Goal: Information Seeking & Learning: Learn about a topic

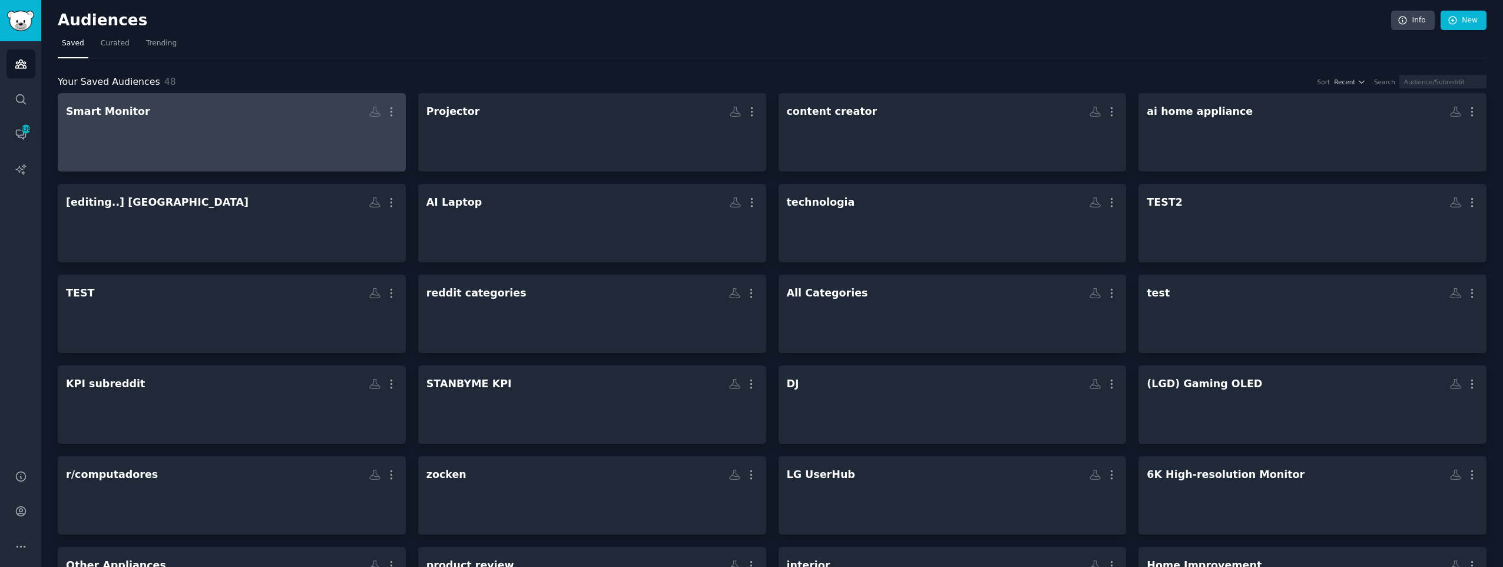
click at [243, 145] on div at bounding box center [232, 142] width 332 height 41
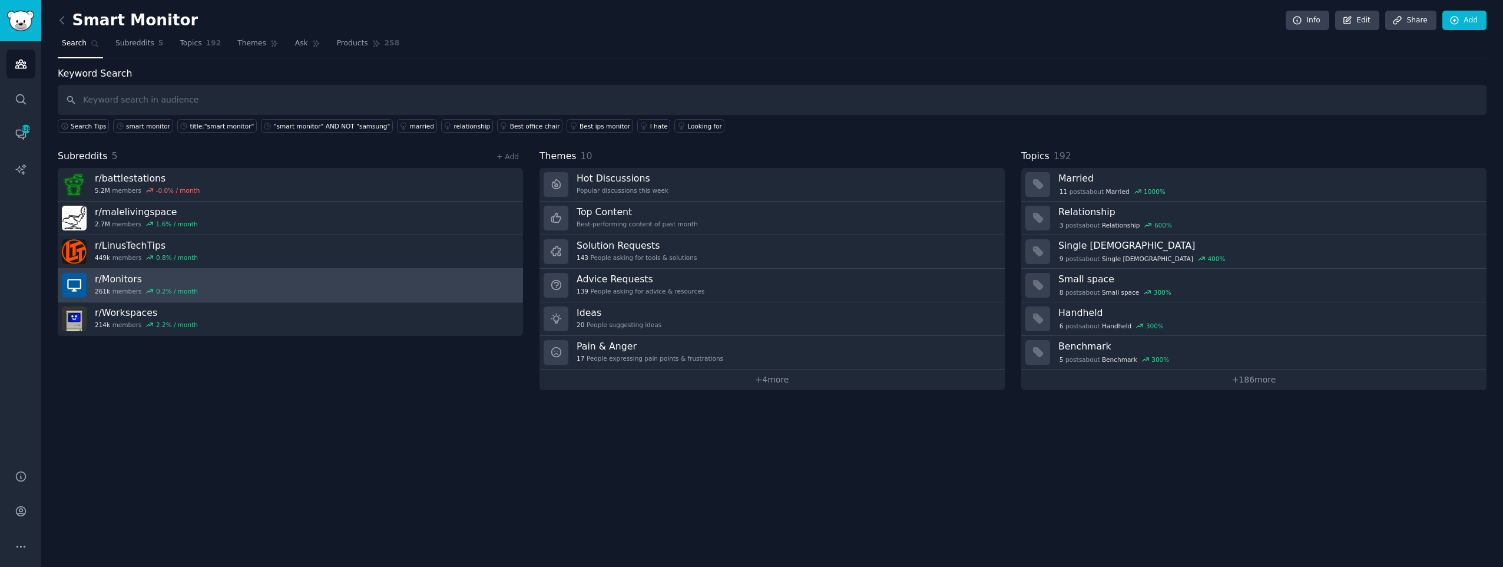
click at [240, 292] on link "r/ Monitors 261k members 0.2 % / month" at bounding box center [290, 286] width 465 height 34
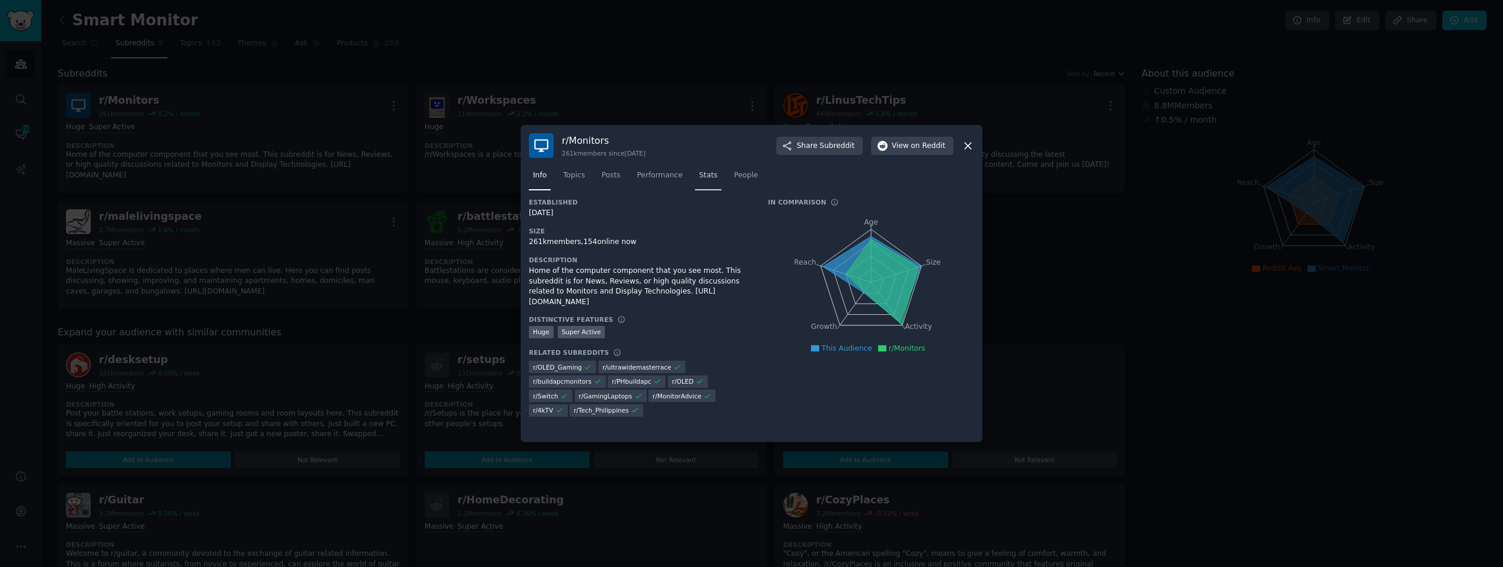
click at [699, 175] on span "Stats" at bounding box center [708, 175] width 18 height 11
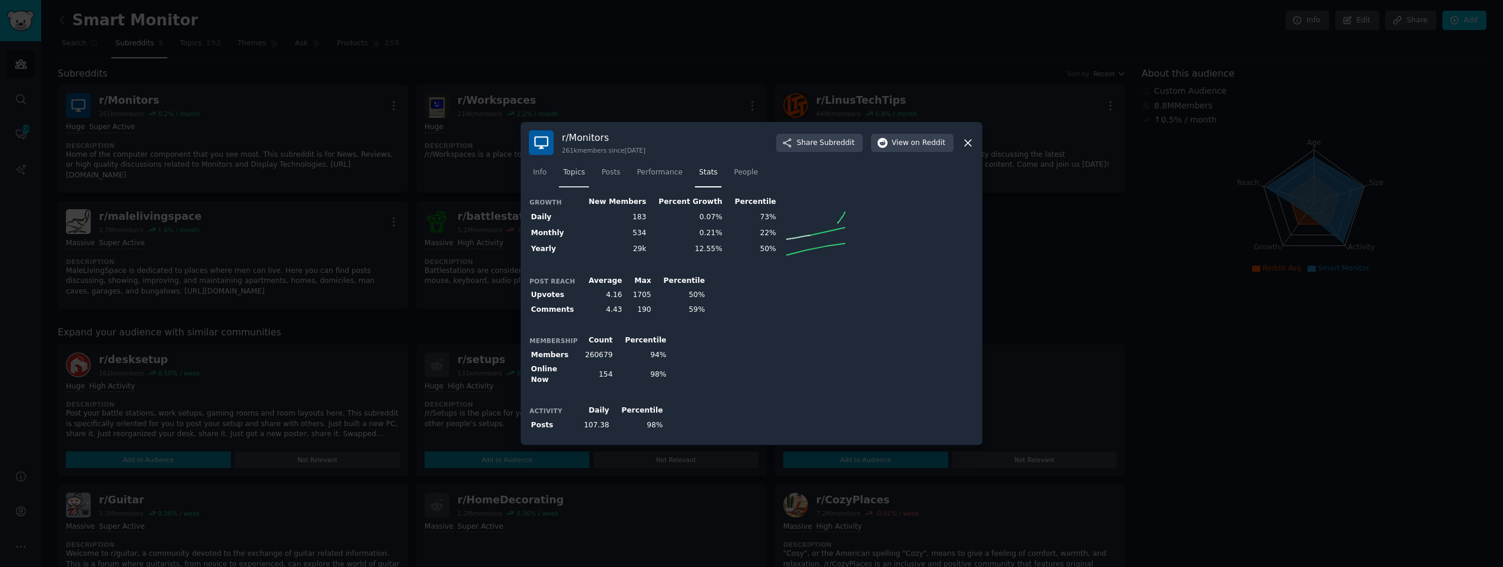
click at [571, 175] on span "Topics" at bounding box center [574, 172] width 22 height 11
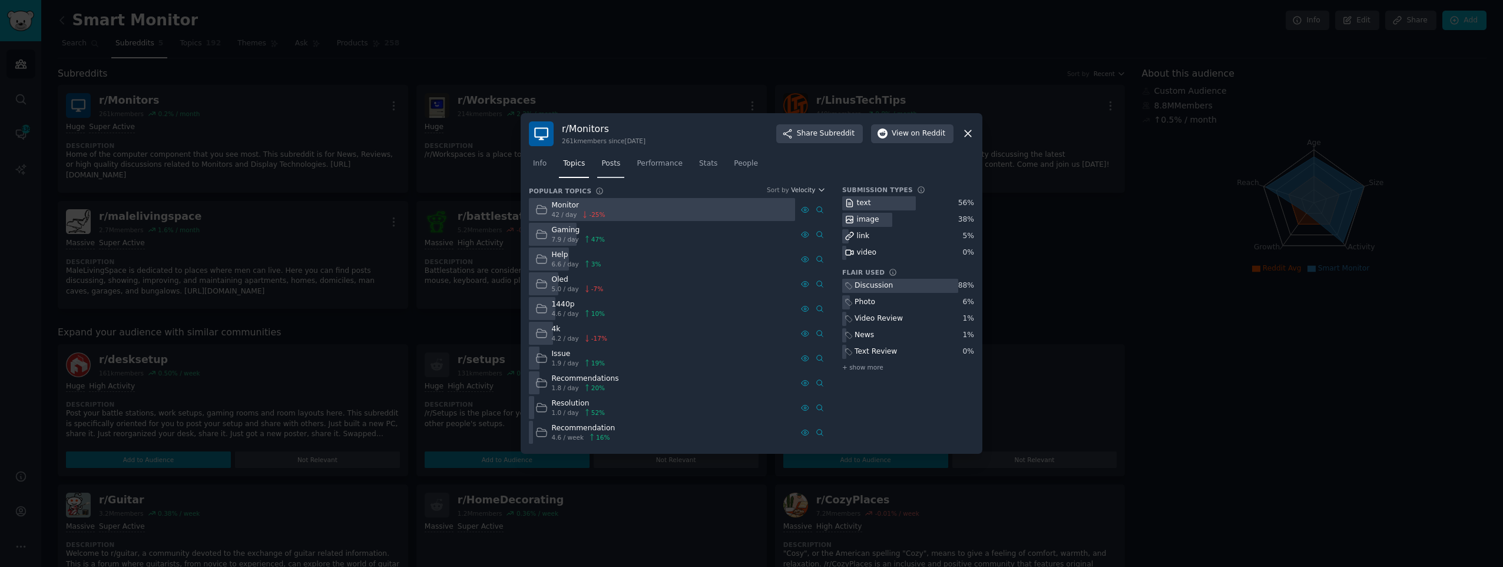
click at [607, 175] on link "Posts" at bounding box center [610, 166] width 27 height 24
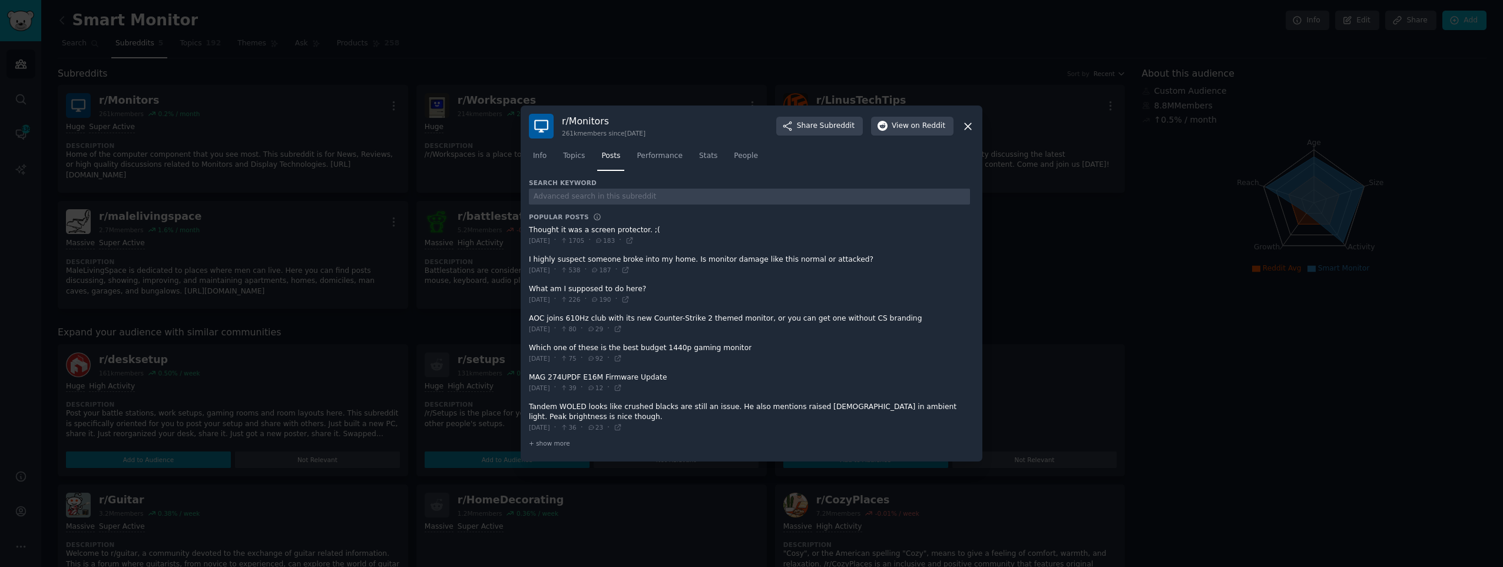
click at [961, 128] on div "r/ Monitors 261k members since [DATE] Share Subreddit View on Reddit" at bounding box center [751, 126] width 445 height 25
click at [377, 112] on div at bounding box center [751, 283] width 1503 height 567
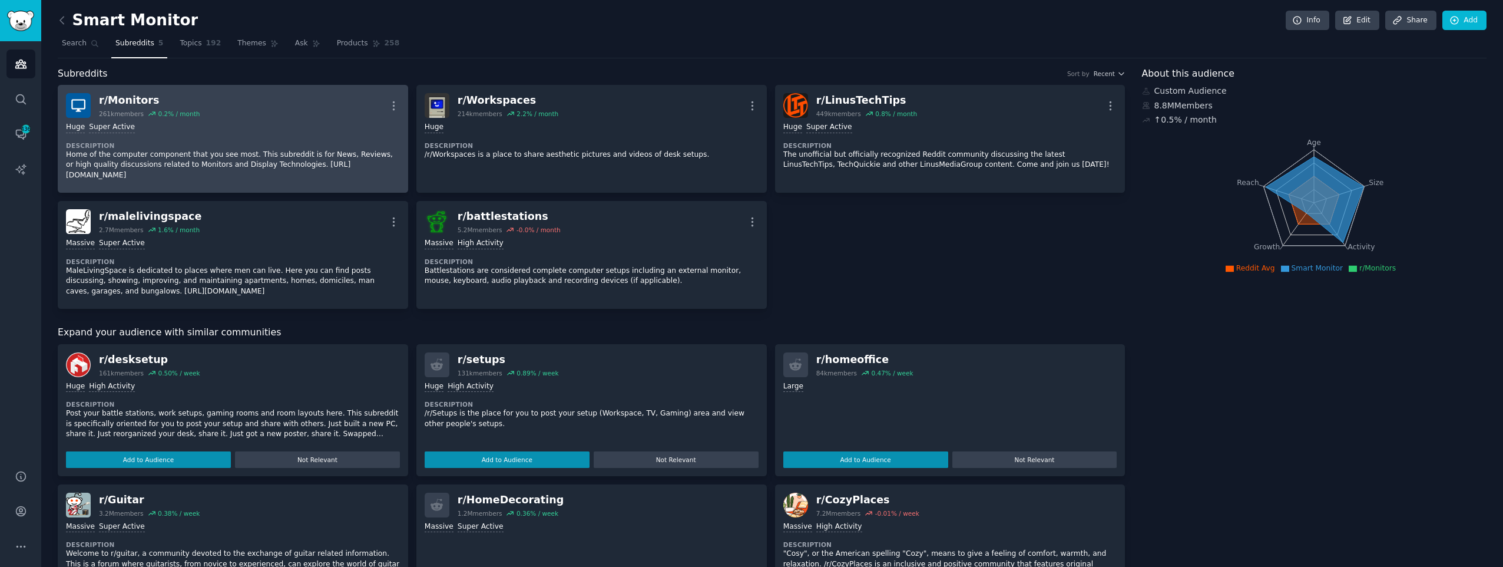
click at [294, 137] on div "Huge Super Active Description Home of the computer component that you see most.…" at bounding box center [233, 151] width 334 height 67
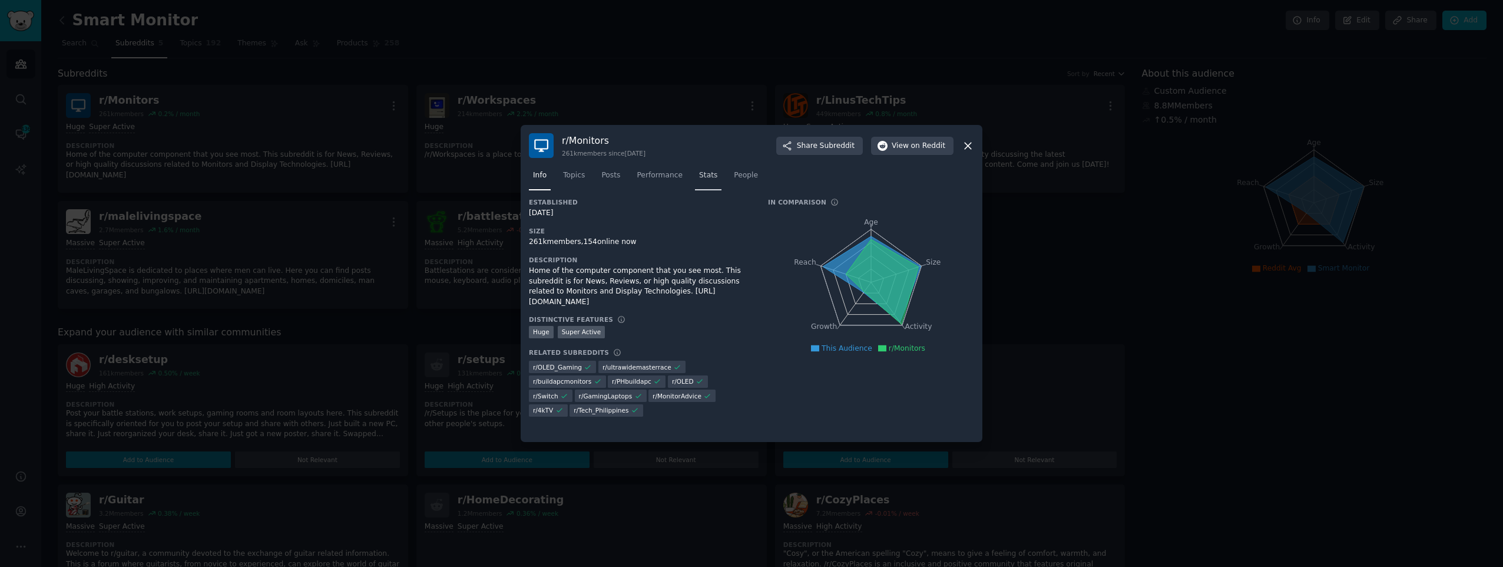
click at [695, 181] on link "Stats" at bounding box center [708, 178] width 27 height 24
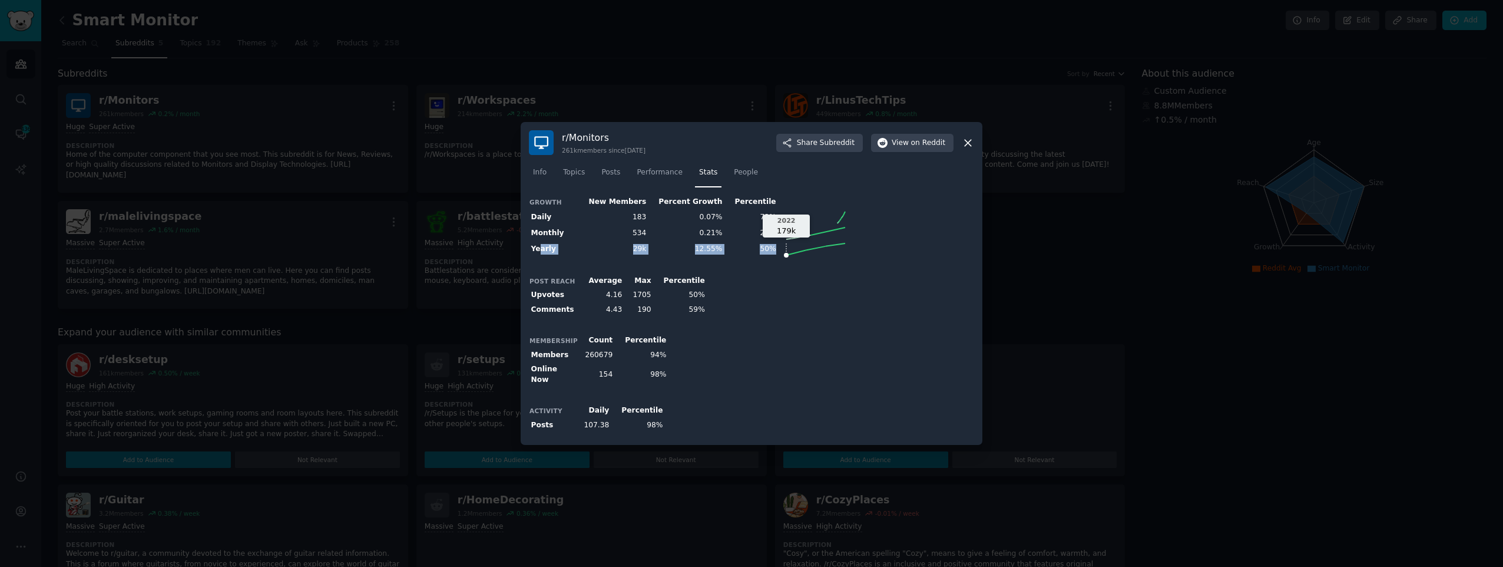
drag, startPoint x: 537, startPoint y: 254, endPoint x: 761, endPoint y: 254, distance: 223.8
click at [761, 254] on tr "Yearly 29k 12.55% 50% 2022 179k" at bounding box center [688, 249] width 319 height 16
drag, startPoint x: 761, startPoint y: 254, endPoint x: 800, endPoint y: 280, distance: 47.2
click at [799, 280] on div "Post Reach Average Max Percentile Upvotes 4.16 1705 50% Comments 4.43 190 59%" at bounding box center [751, 295] width 445 height 44
click at [736, 177] on span "People" at bounding box center [746, 172] width 24 height 11
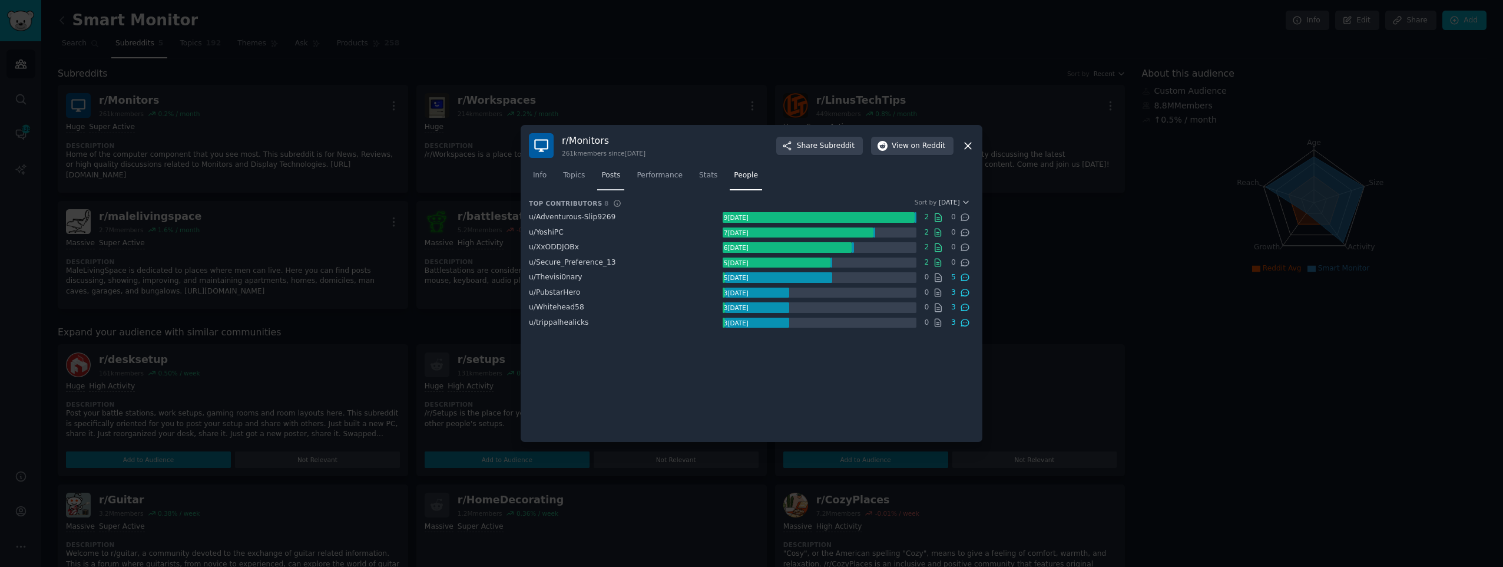
click at [619, 174] on link "Posts" at bounding box center [610, 178] width 27 height 24
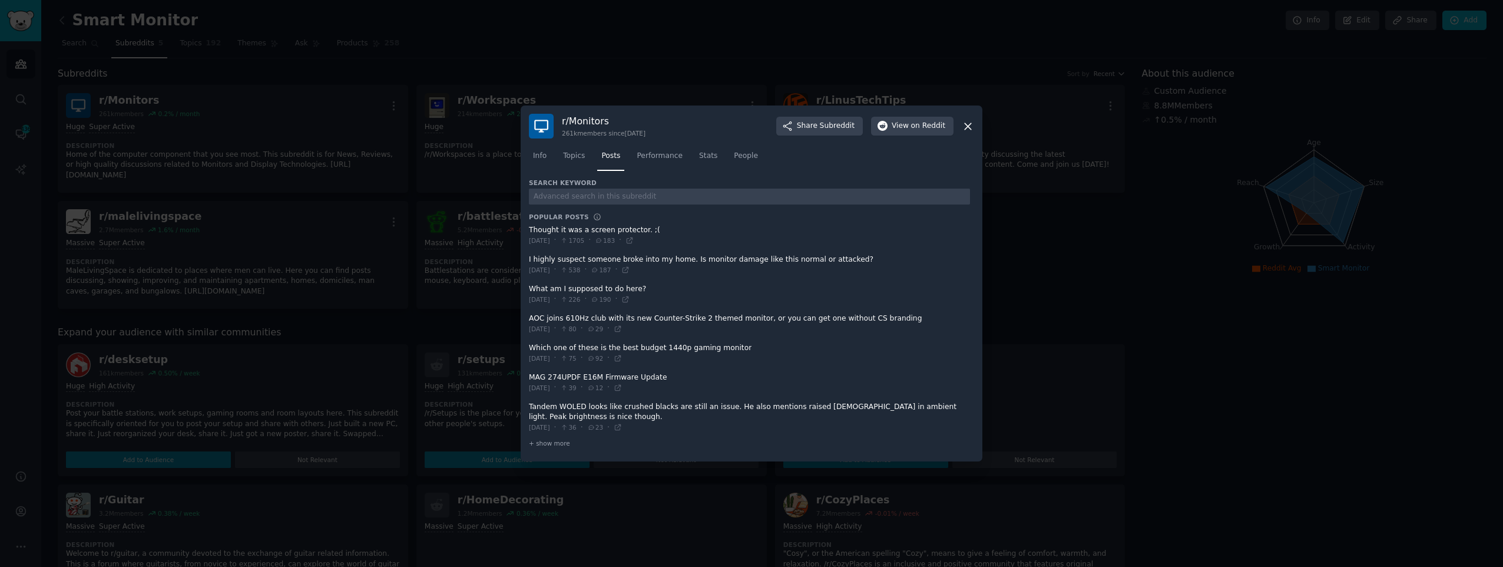
click at [579, 174] on div "Info Topics Posts Performance Stats People" at bounding box center [751, 158] width 445 height 40
click at [577, 165] on link "Topics" at bounding box center [574, 159] width 30 height 24
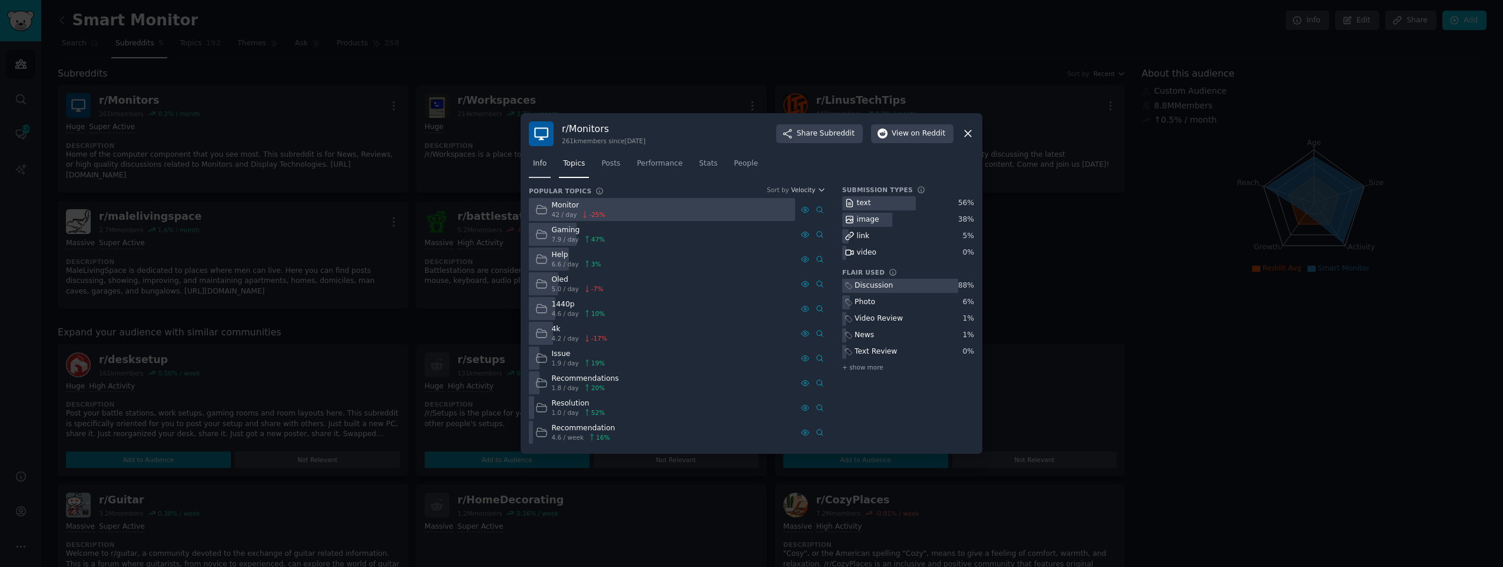
click at [540, 161] on span "Info" at bounding box center [540, 163] width 14 height 11
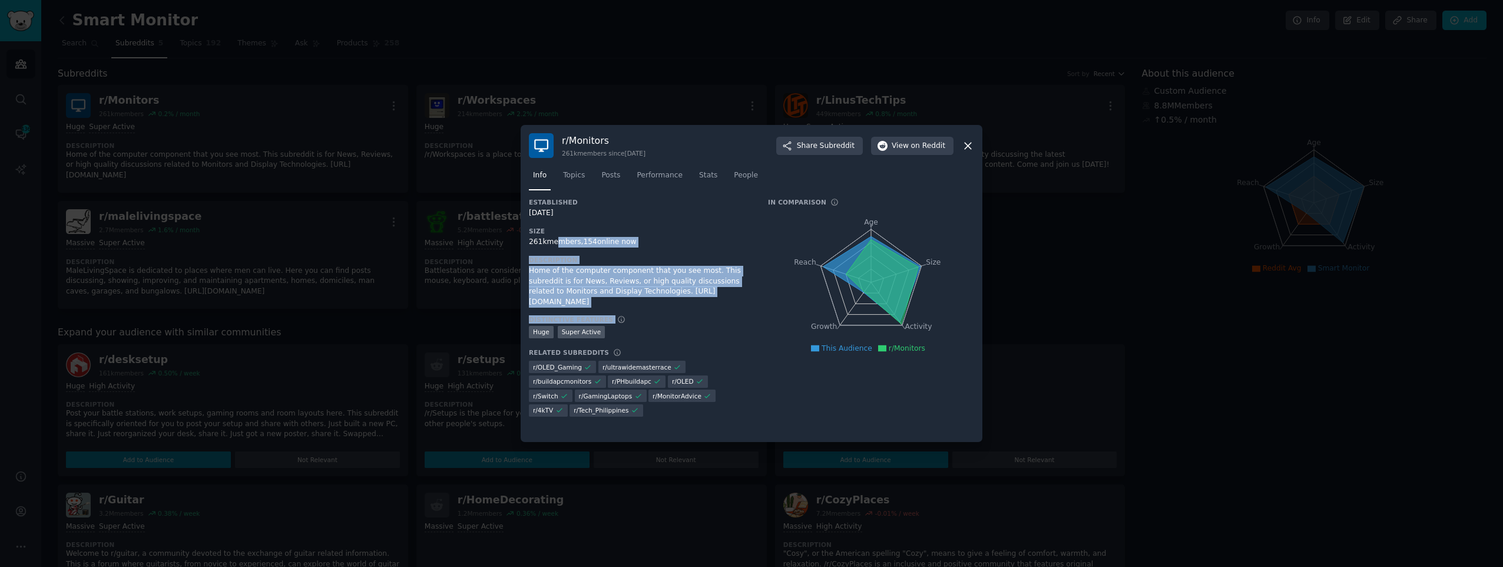
drag, startPoint x: 551, startPoint y: 243, endPoint x: 744, endPoint y: 301, distance: 201.6
click at [744, 301] on div "Established [DATE] Size 261k members, 154 online now Description Home of the co…" at bounding box center [640, 311] width 223 height 227
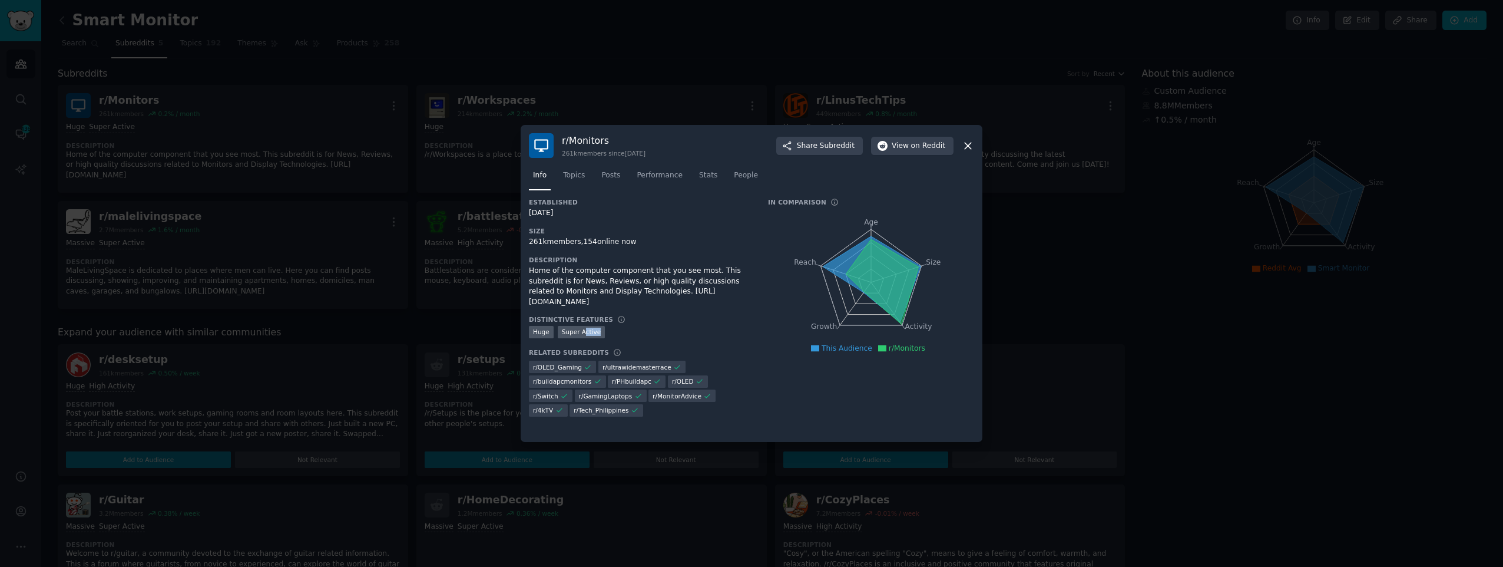
drag, startPoint x: 645, startPoint y: 322, endPoint x: 584, endPoint y: 320, distance: 61.9
click at [584, 326] on div "Huge Super Active" at bounding box center [640, 333] width 223 height 15
click at [430, 277] on div at bounding box center [751, 283] width 1503 height 567
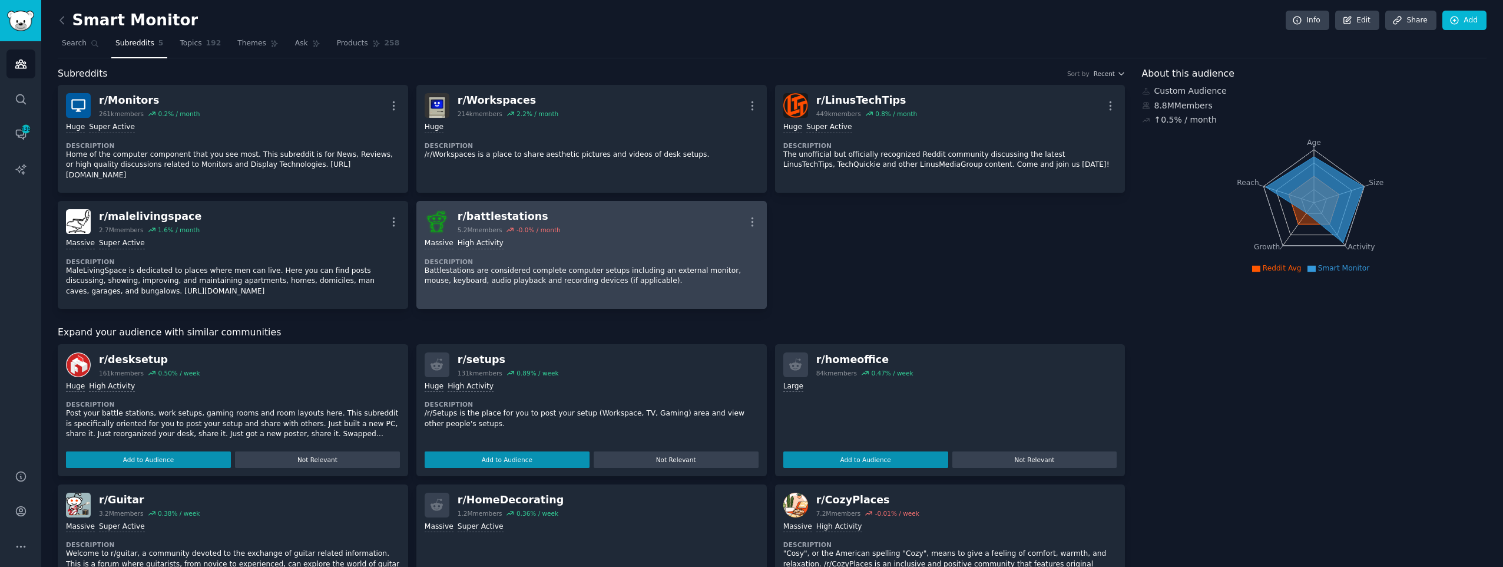
click at [657, 240] on div "Massive High Activity Description Battlestations are considered complete comput…" at bounding box center [592, 262] width 334 height 57
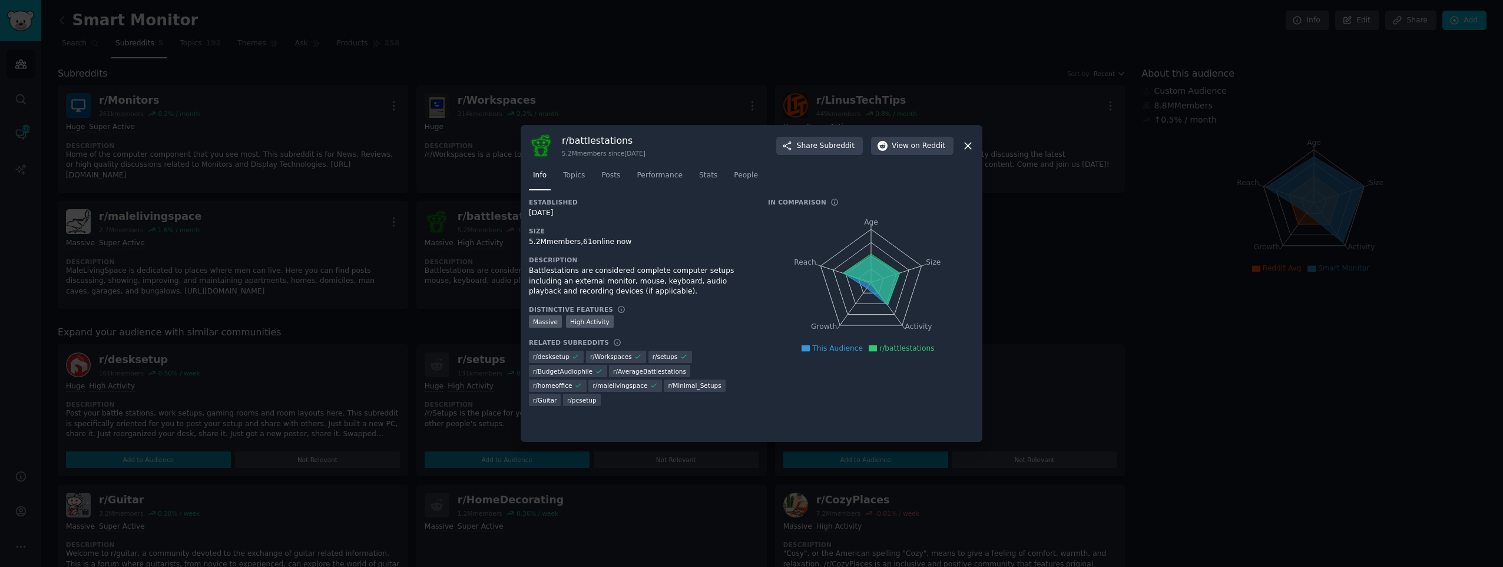
click at [1183, 239] on div at bounding box center [751, 283] width 1503 height 567
